Goal: Task Accomplishment & Management: Manage account settings

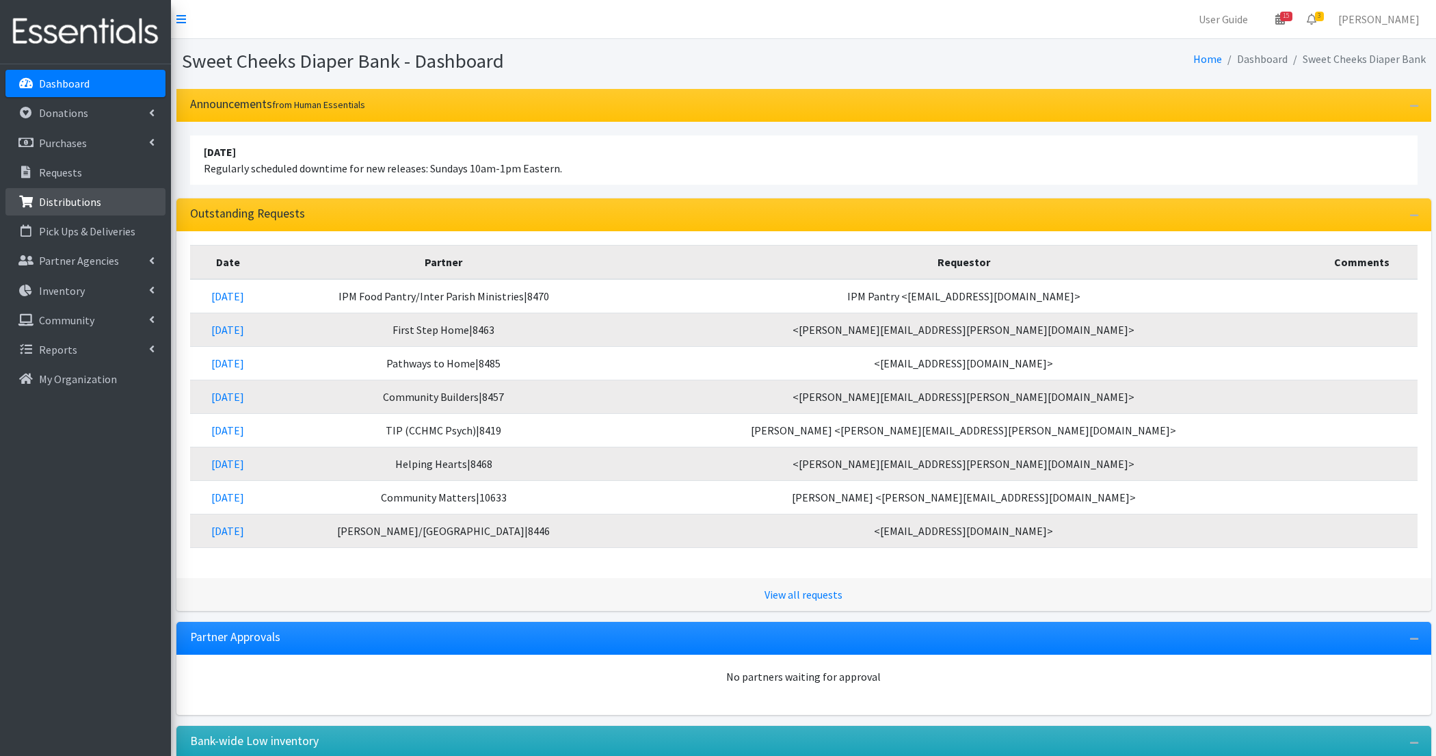
click at [69, 200] on p "Distributions" at bounding box center [70, 202] width 62 height 14
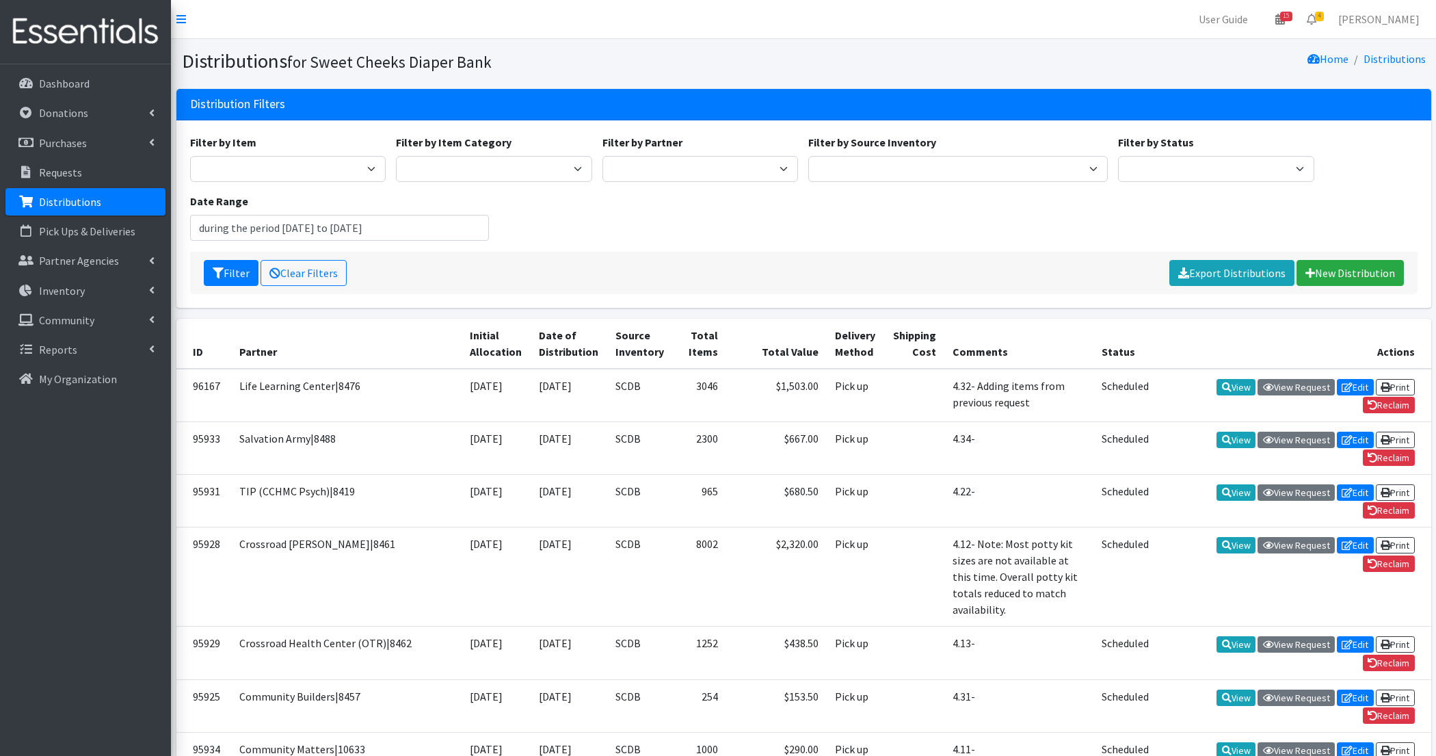
type input "July 16, 2025 - October 16, 2025"
click at [524, 230] on div "Filter by Item Adult Briefs - Generic Large Adult Briefs - Generic Medium Adult…" at bounding box center [804, 193] width 1238 height 118
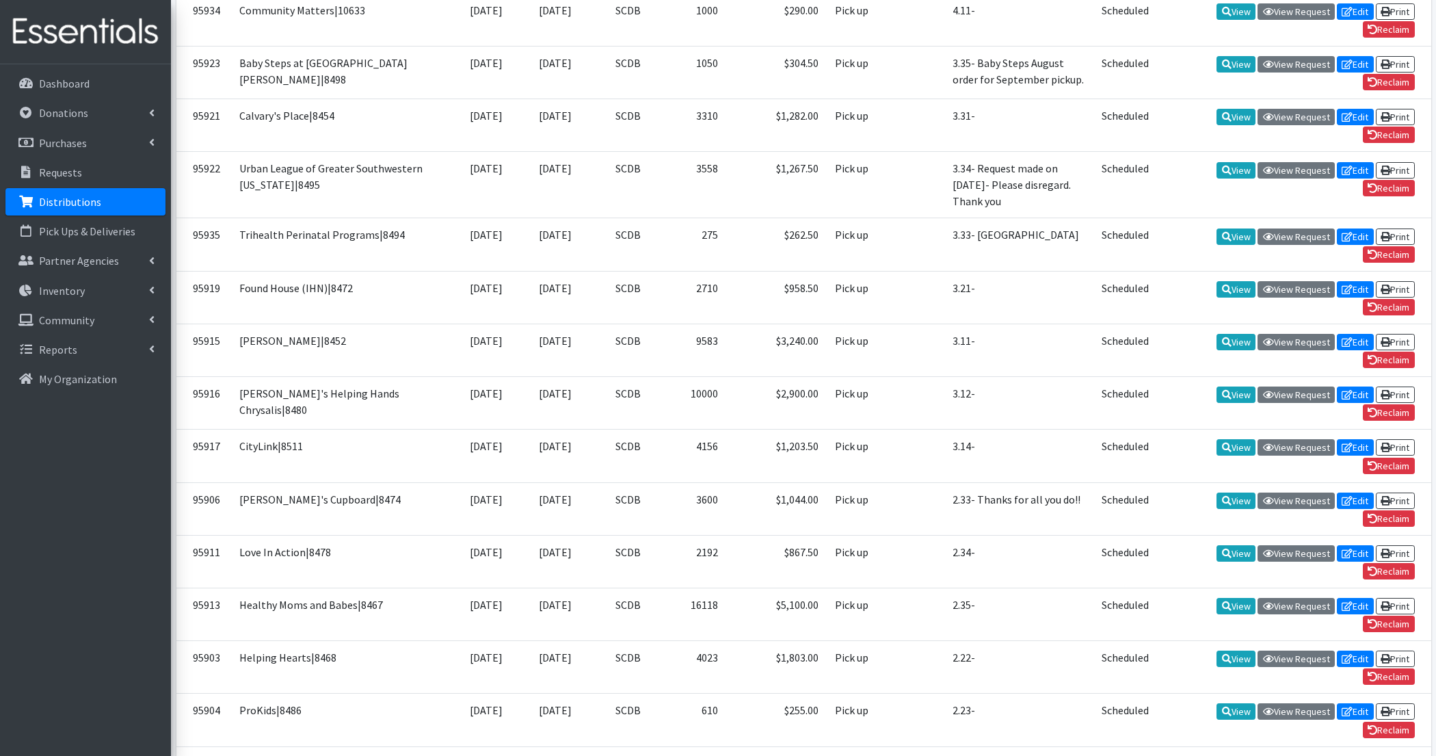
scroll to position [2295, 0]
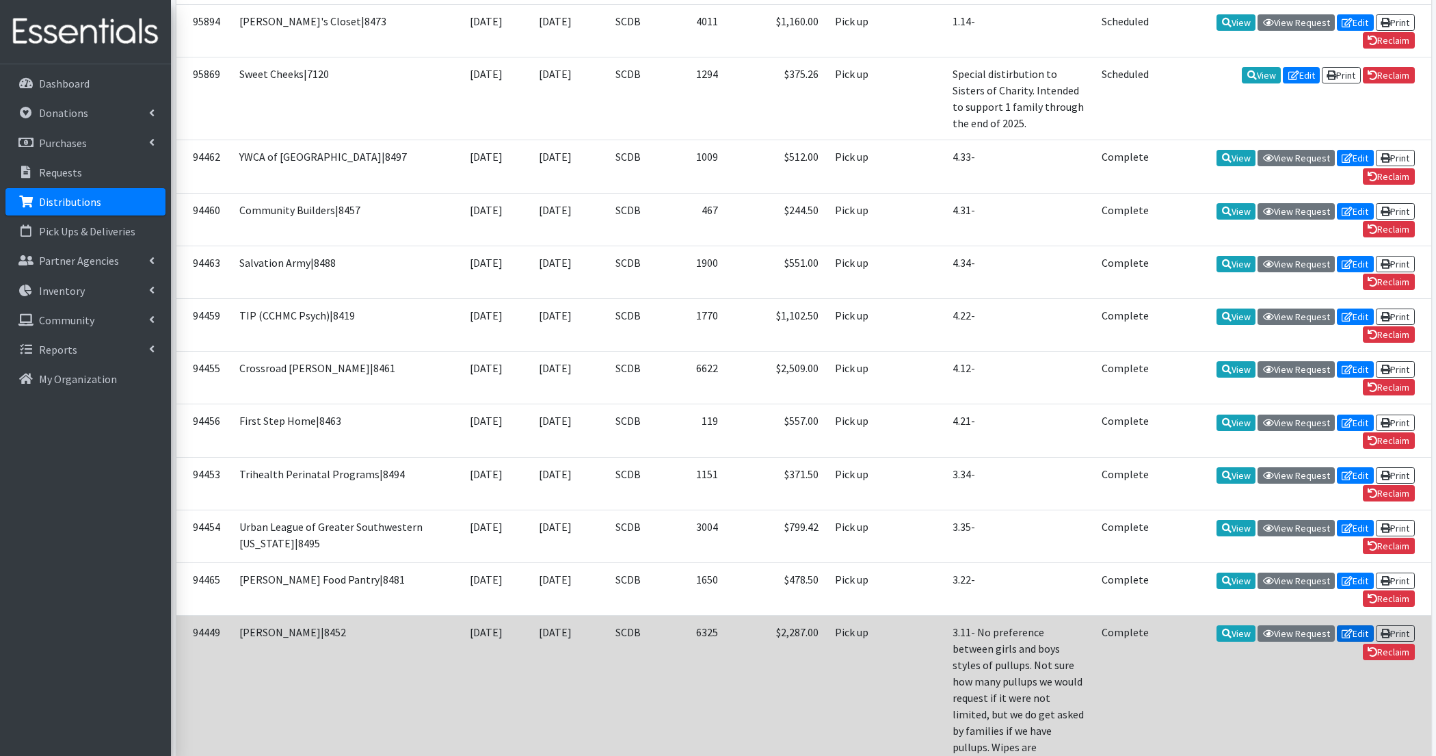
click at [1351, 625] on link "Edit" at bounding box center [1355, 633] width 37 height 16
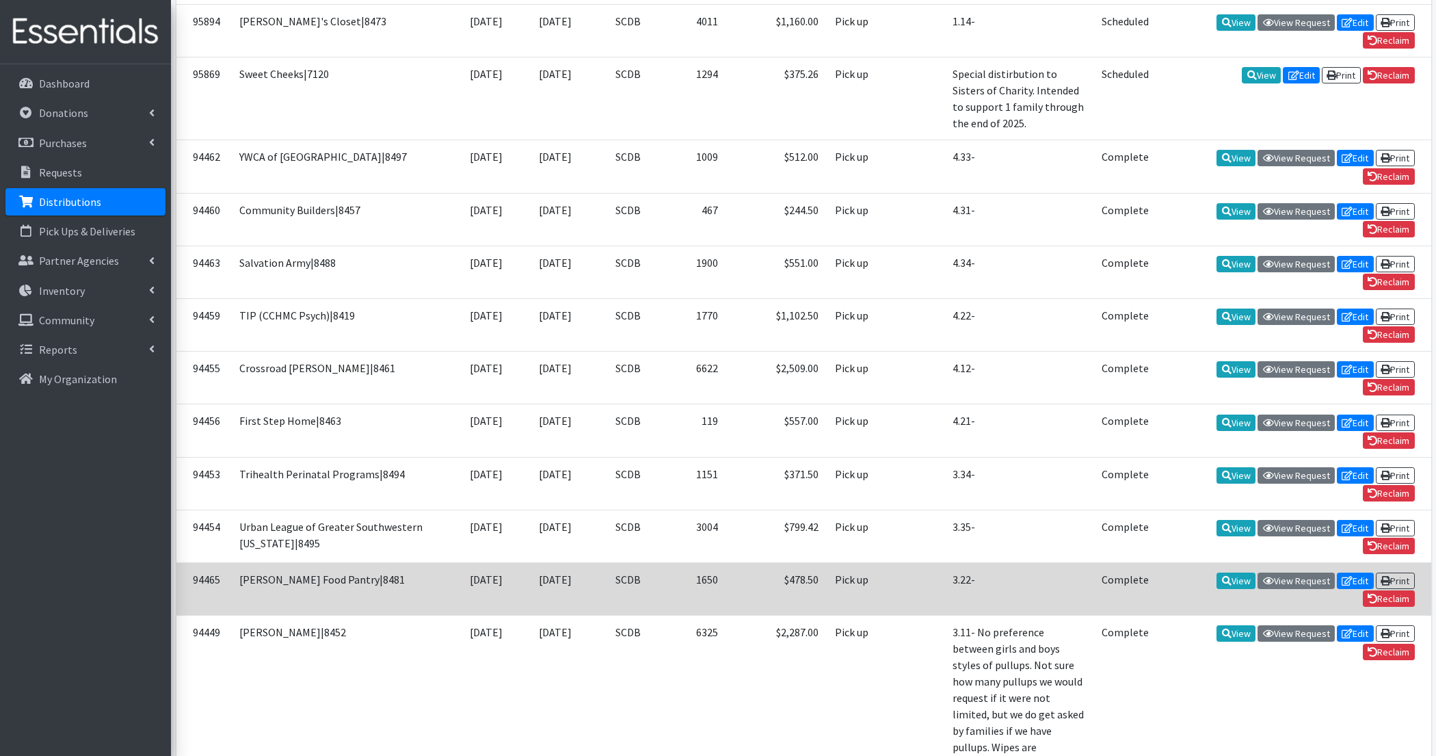
scroll to position [669, 0]
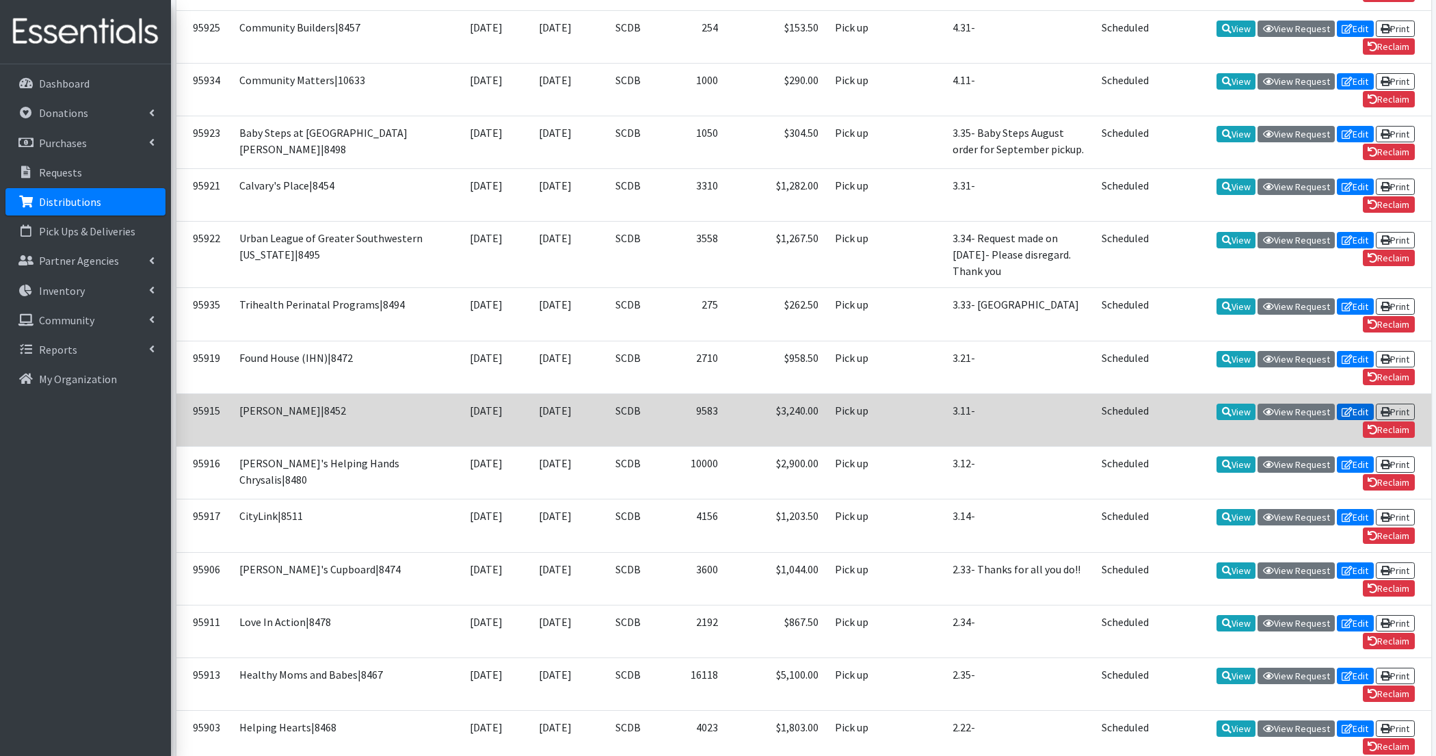
click at [1357, 403] on link "Edit" at bounding box center [1355, 411] width 37 height 16
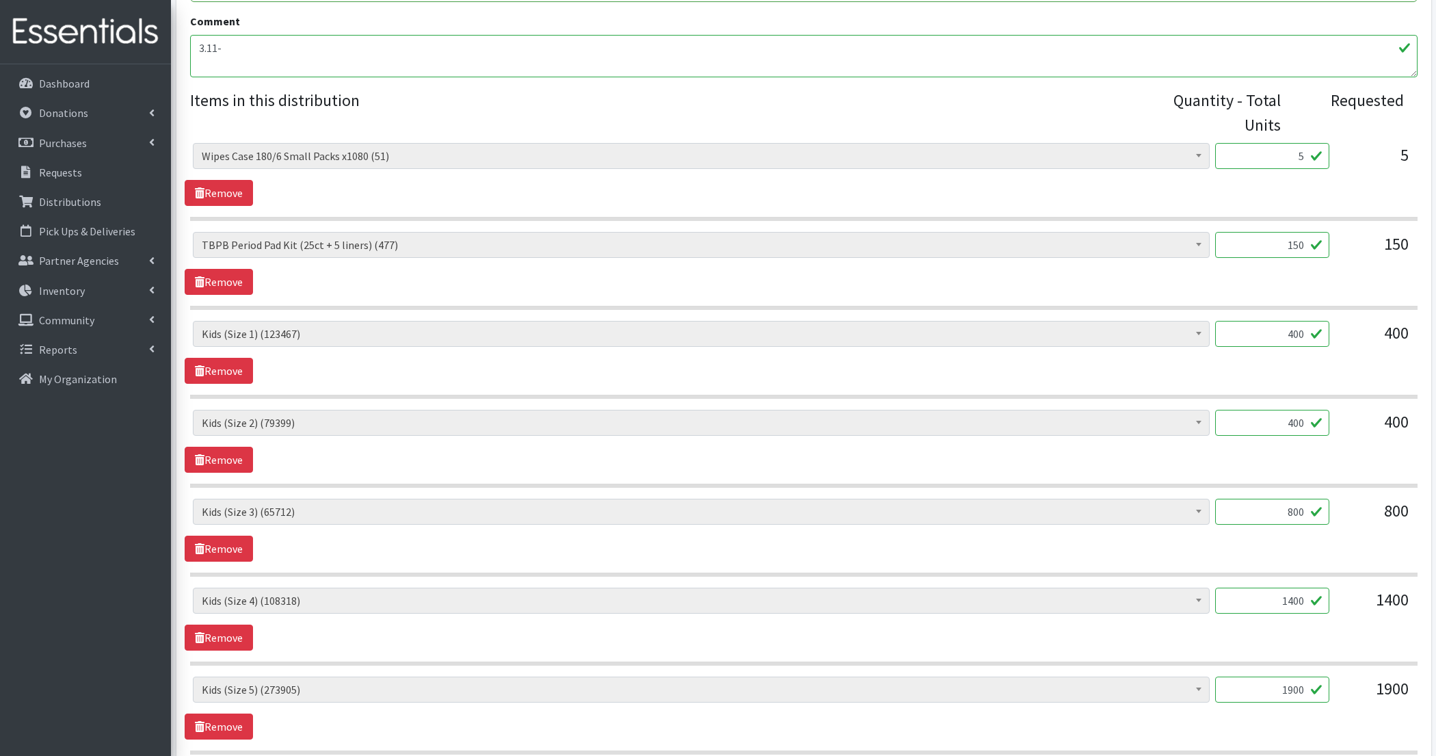
scroll to position [448, 0]
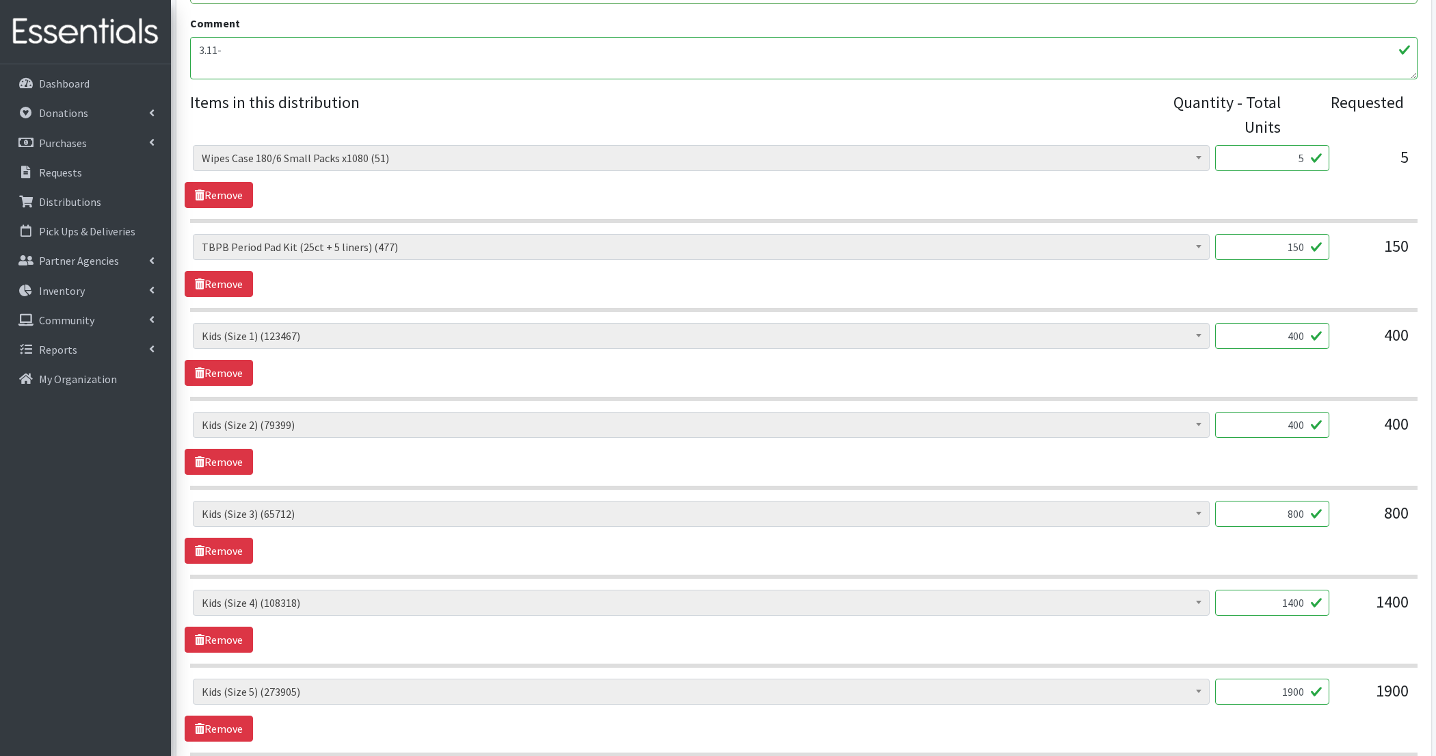
click at [1281, 246] on input "150" at bounding box center [1272, 247] width 114 height 26
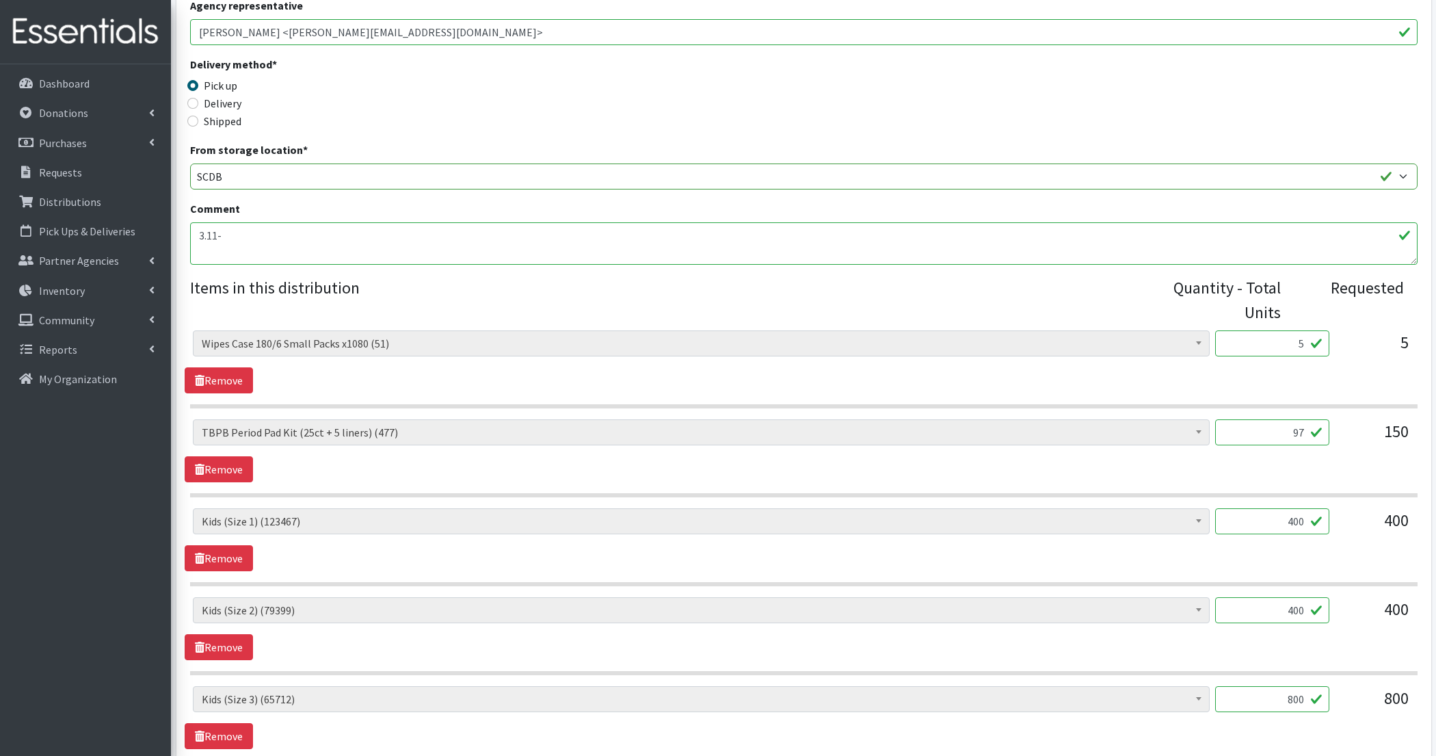
scroll to position [194, 0]
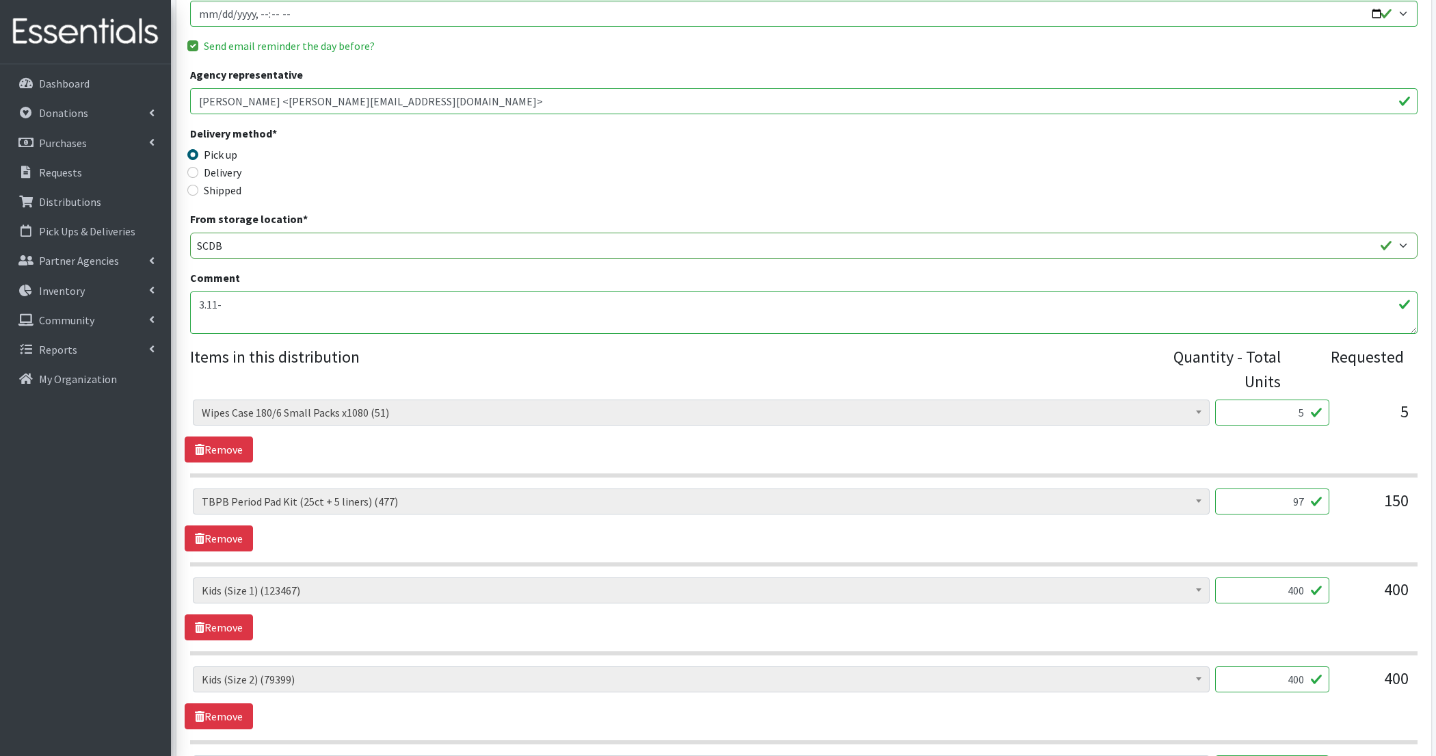
type input "97"
click at [704, 299] on textarea "3.11-" at bounding box center [803, 312] width 1227 height 42
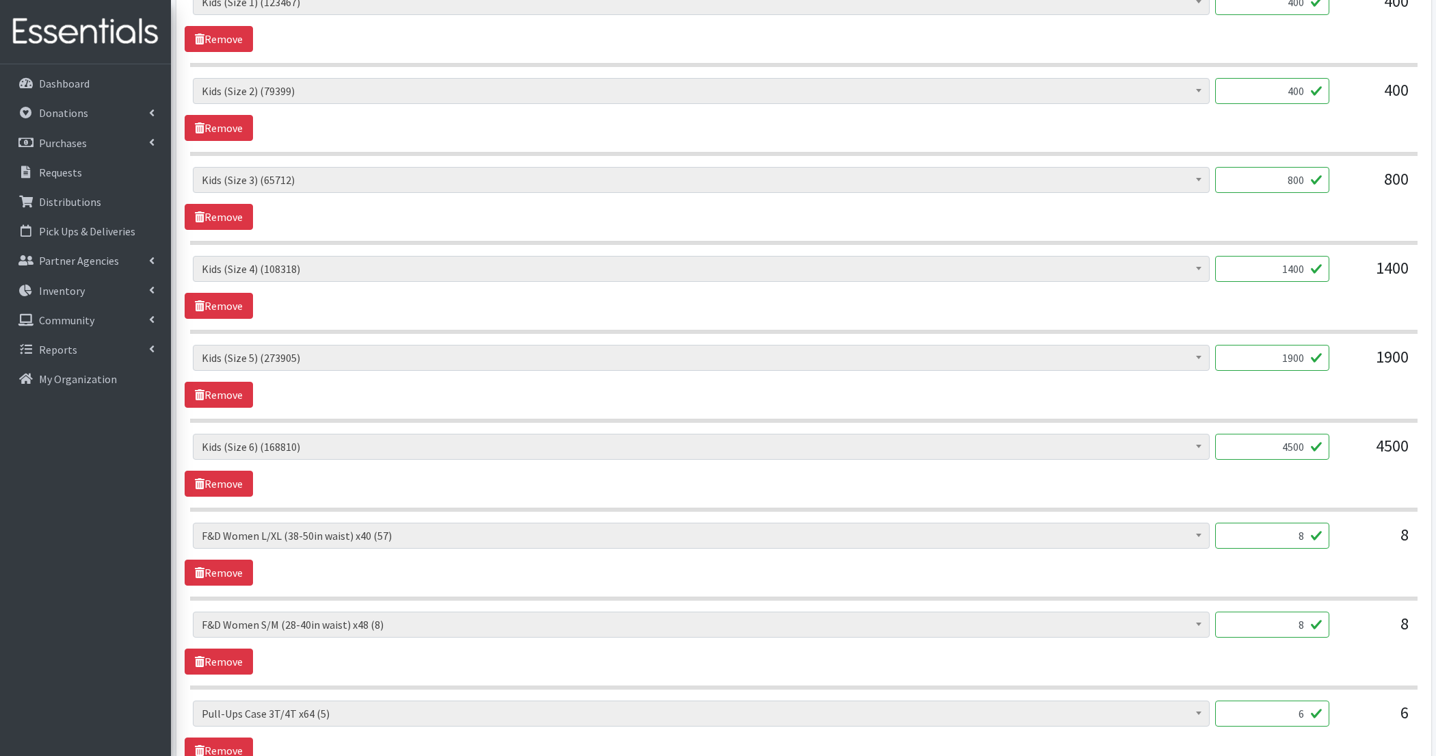
scroll to position [1059, 0]
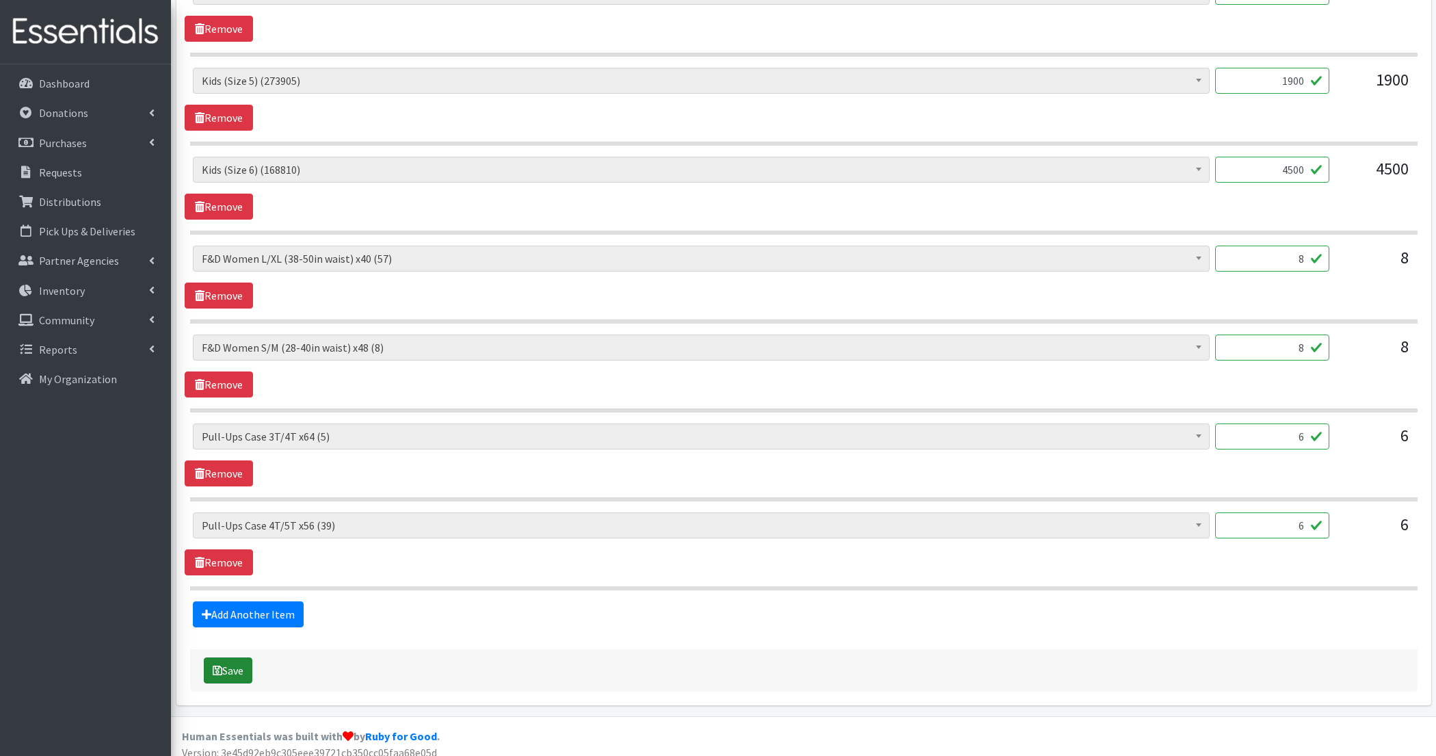
type textarea "3.11- We are short on pad kits. 97 total available."
click at [239, 661] on button "Save" at bounding box center [228, 670] width 49 height 26
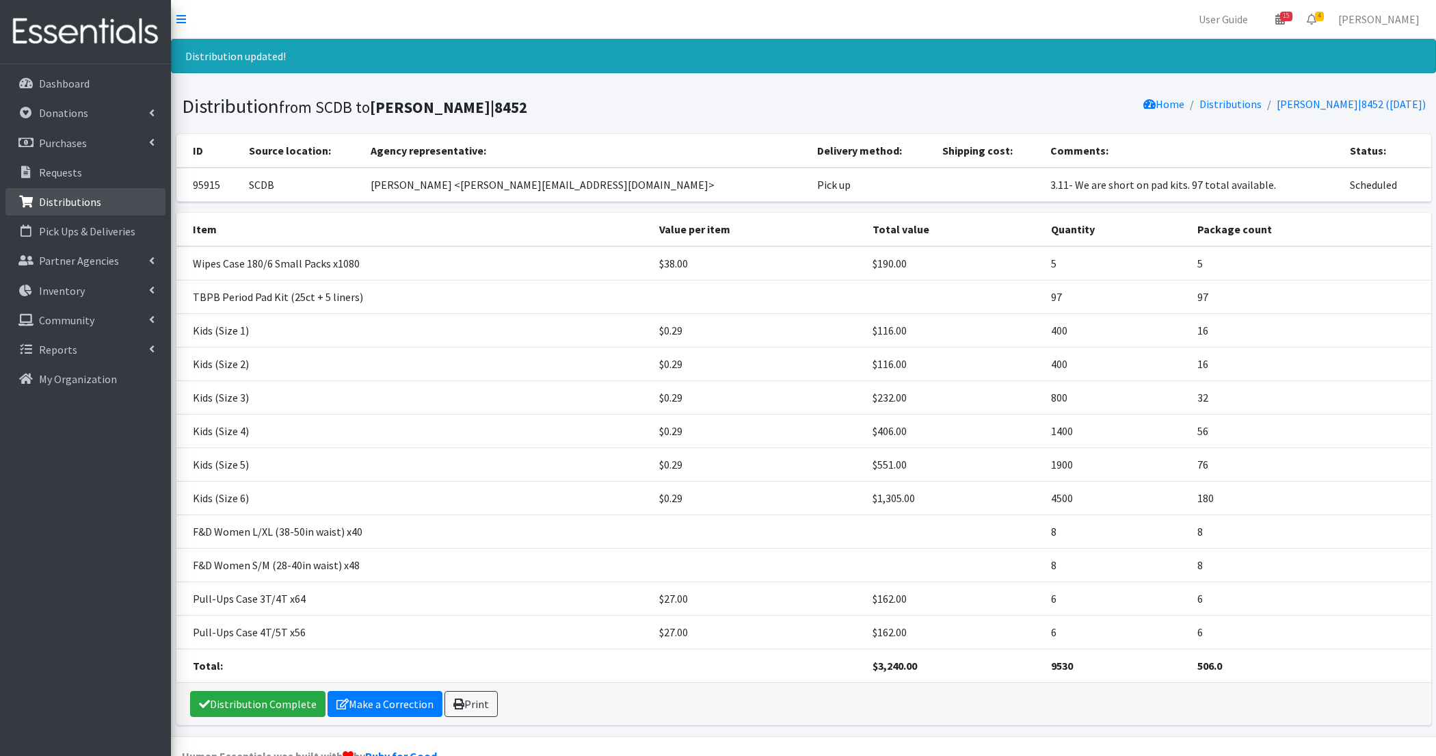
click at [54, 190] on link "Distributions" at bounding box center [85, 201] width 160 height 27
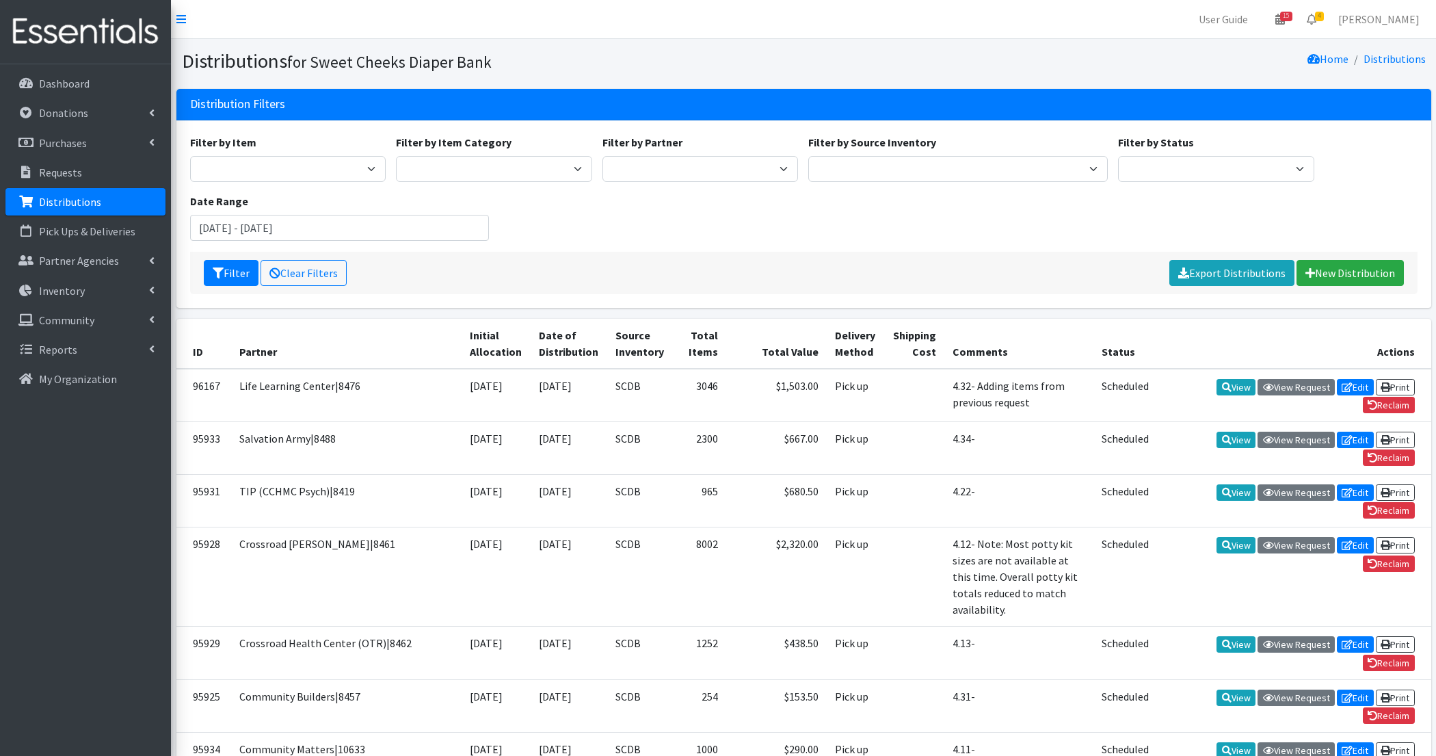
scroll to position [786, 0]
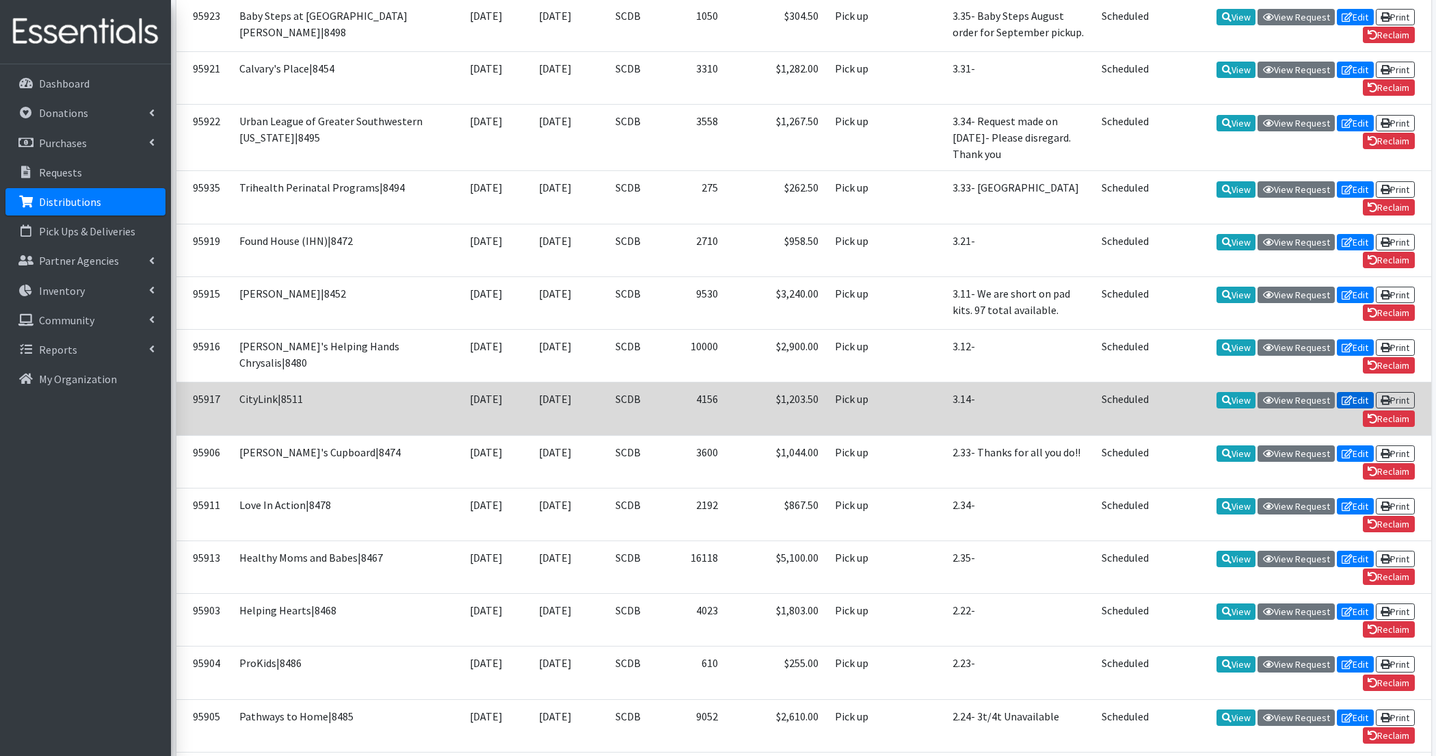
click at [1348, 395] on icon at bounding box center [1347, 400] width 11 height 10
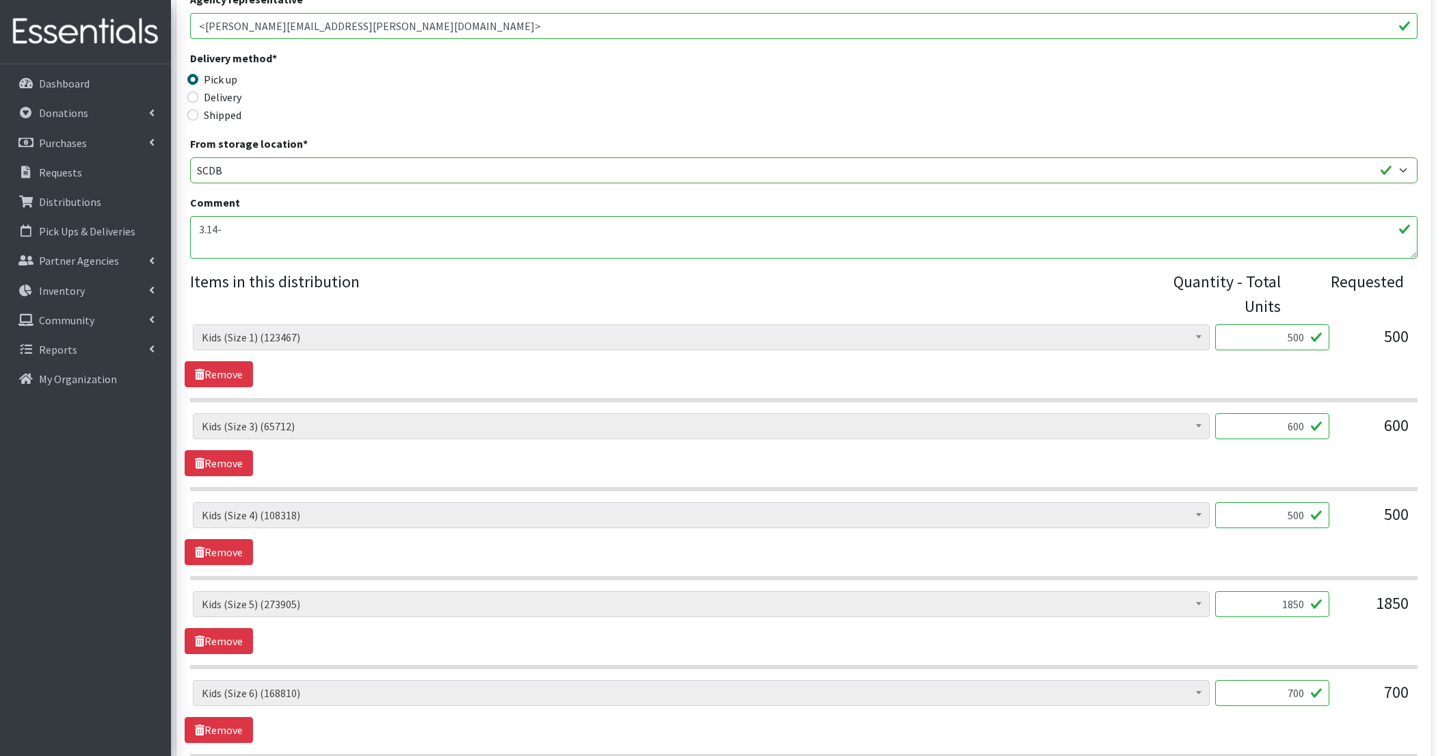
scroll to position [270, 0]
click at [369, 220] on textarea "3.14-" at bounding box center [803, 236] width 1227 height 42
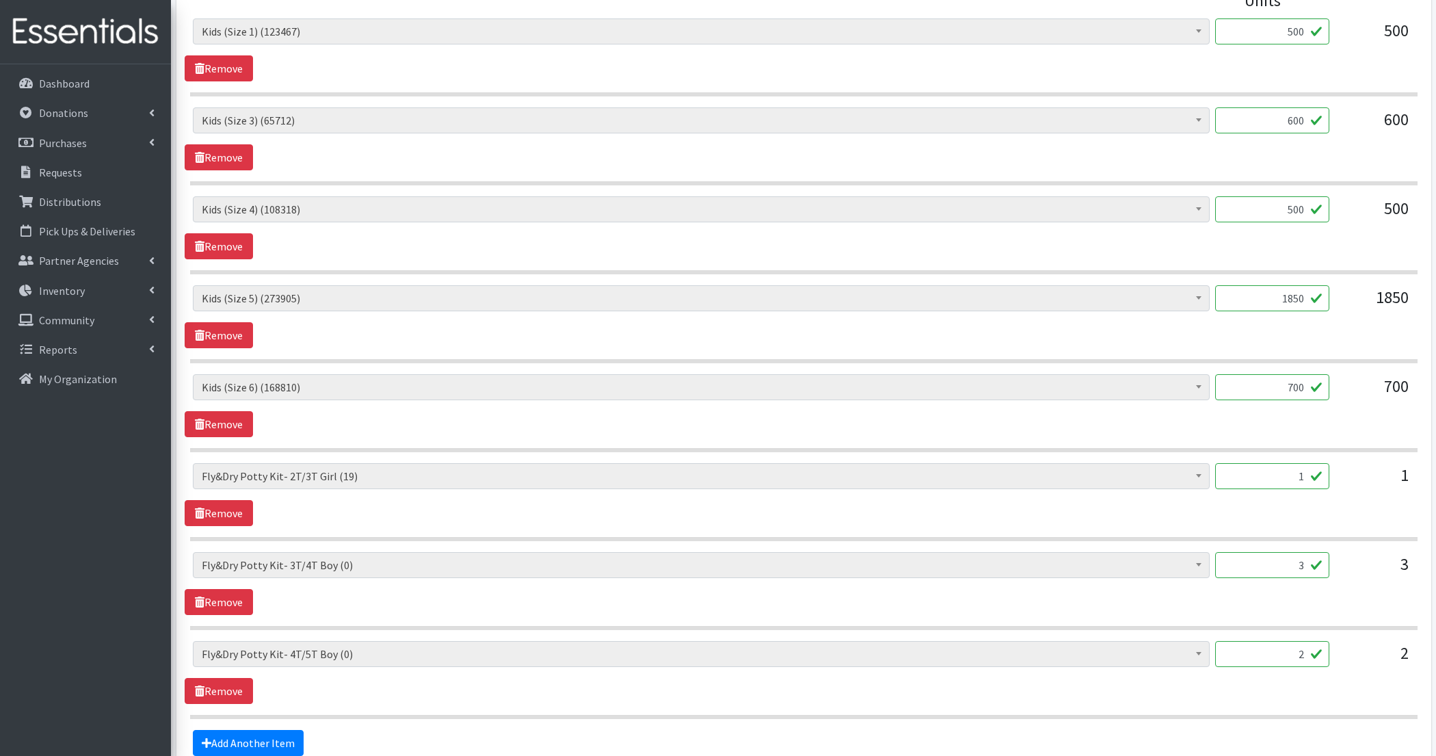
scroll to position [706, 0]
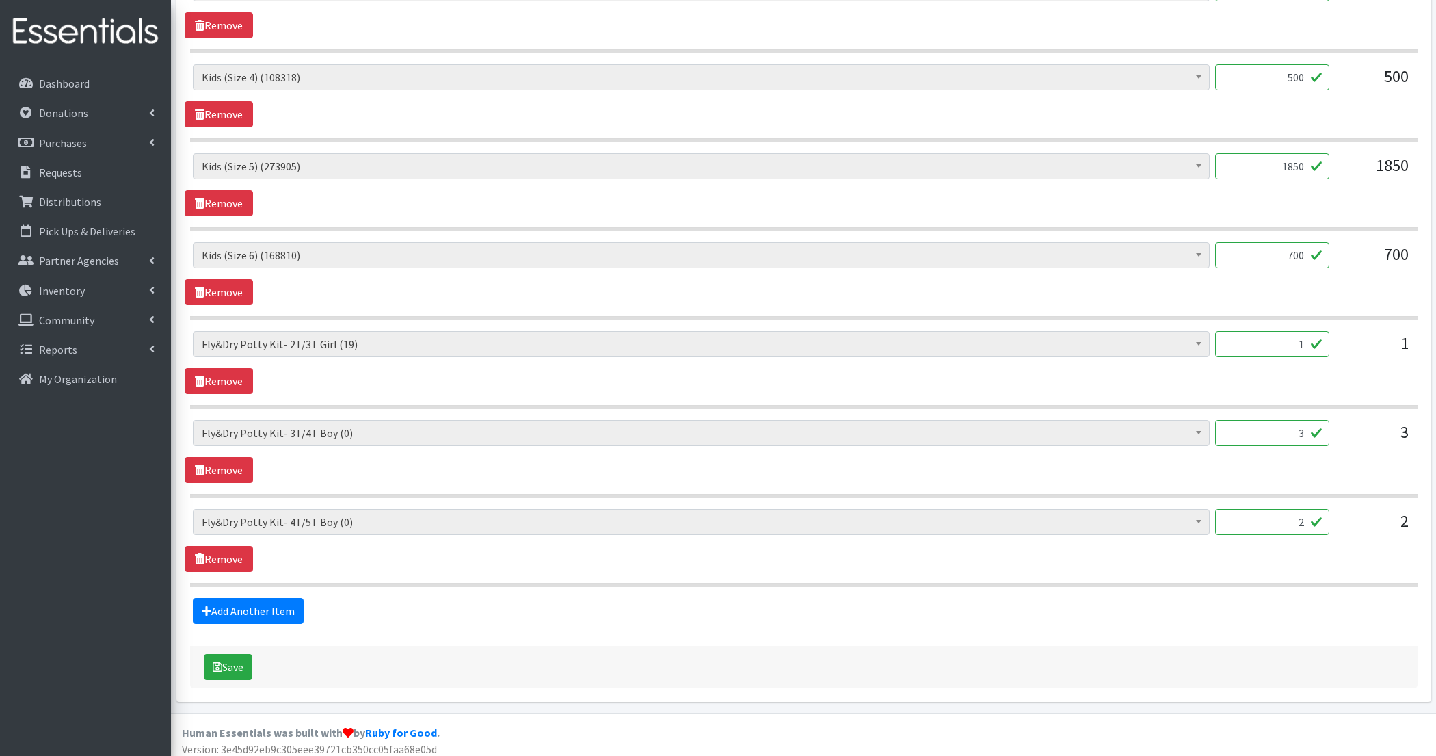
type textarea "3.14- Unable to fulfill most of the requested potty kits"
drag, startPoint x: 1281, startPoint y: 439, endPoint x: 1338, endPoint y: 438, distance: 56.1
click at [1338, 438] on div "Adult Incontinence Pads - Generic (30219) Adult Incontinence Pads - Mens (633) …" at bounding box center [803, 438] width 1221 height 37
click at [1297, 520] on input "2" at bounding box center [1272, 522] width 114 height 26
click at [221, 663] on icon "submit" at bounding box center [218, 666] width 10 height 11
